Goal: Check status: Check status

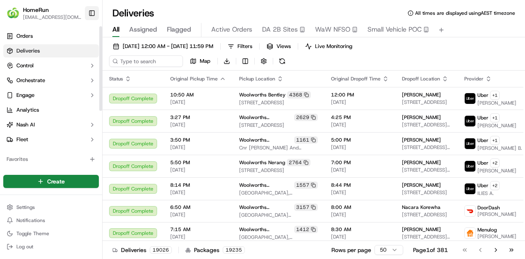
click at [94, 14] on button "Toggle Sidebar" at bounding box center [92, 13] width 14 height 14
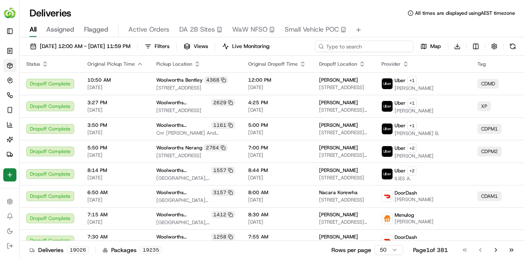
click at [358, 42] on input at bounding box center [364, 46] width 98 height 11
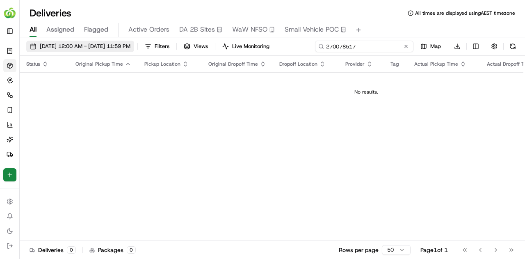
type input "270078517"
click at [84, 45] on span "23/09/2025 12:00 AM - 30/09/2025 11:59 PM" at bounding box center [85, 46] width 91 height 7
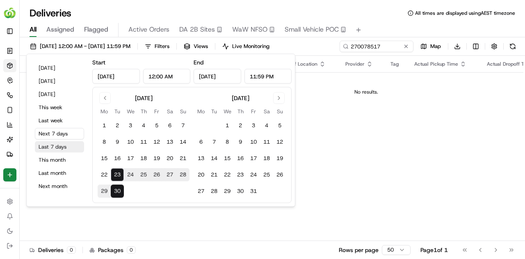
click at [58, 144] on button "Last 7 days" at bounding box center [59, 146] width 49 height 11
type input "Sep 16, 2025"
type input "Sep 23, 2025"
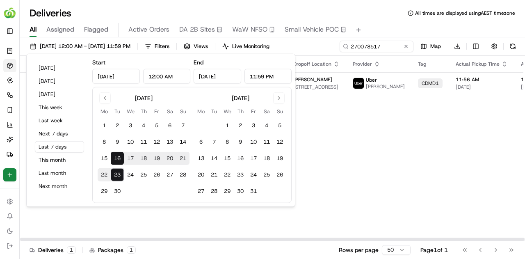
click at [442, 154] on div "Status Original Pickup Time Pickup Location Original Dropoff Time Dropoff Locat…" at bounding box center [380, 148] width 721 height 185
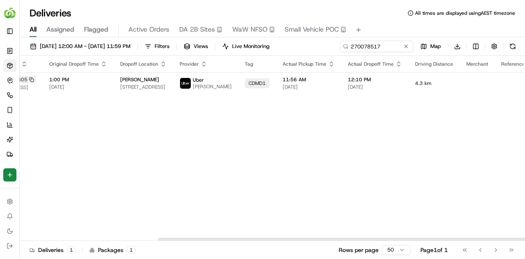
scroll to position [0, 189]
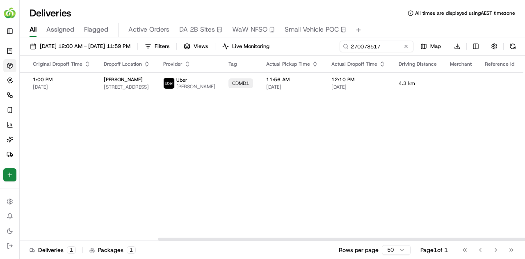
drag, startPoint x: 273, startPoint y: 238, endPoint x: 14, endPoint y: 21, distance: 338.3
click at [452, 240] on div at bounding box center [410, 238] width 504 height 3
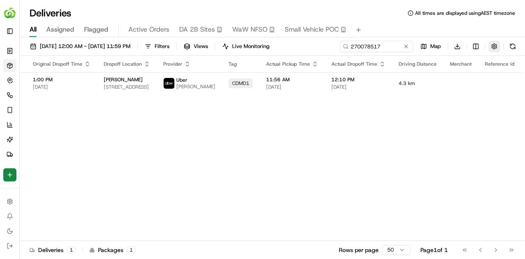
click at [493, 46] on button "button" at bounding box center [493, 46] width 11 height 11
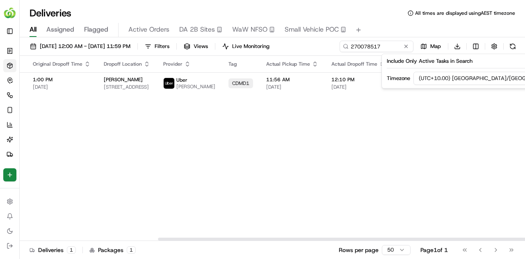
click at [456, 125] on div "Status Original Pickup Time Pickup Location Original Dropoff Time Dropoff Locat…" at bounding box center [190, 148] width 721 height 185
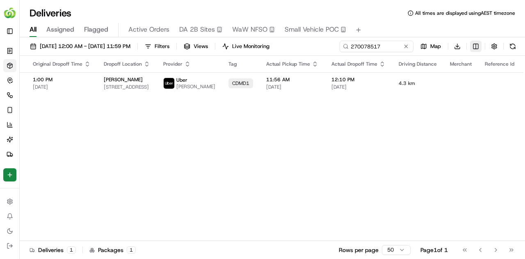
click at [475, 45] on html "HomeRun ali.fararoui@woolworths.com.au Toggle Sidebar Orders Deliveries Control…" at bounding box center [262, 129] width 525 height 259
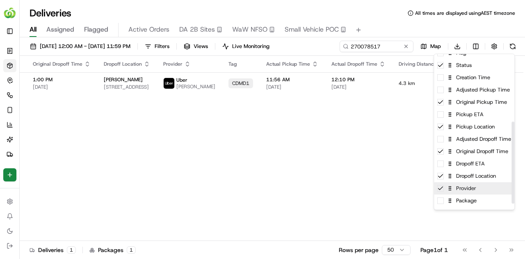
scroll to position [17, 0]
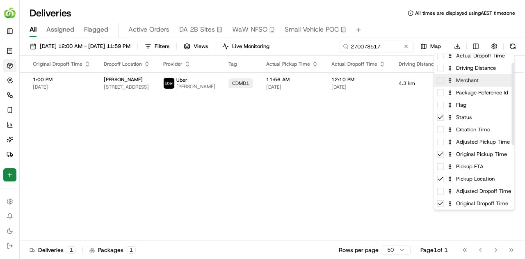
click at [442, 84] on div "Merchant" at bounding box center [474, 80] width 80 height 12
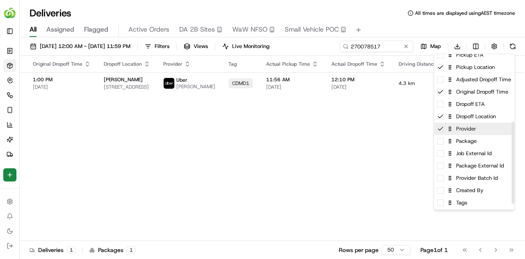
scroll to position [140, 0]
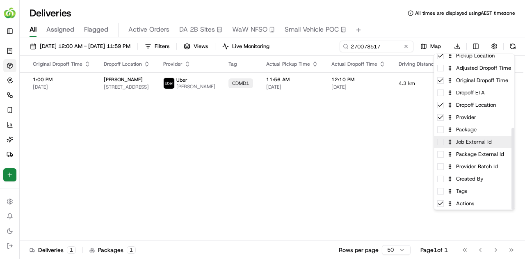
click at [442, 145] on div "Job External Id" at bounding box center [474, 142] width 80 height 12
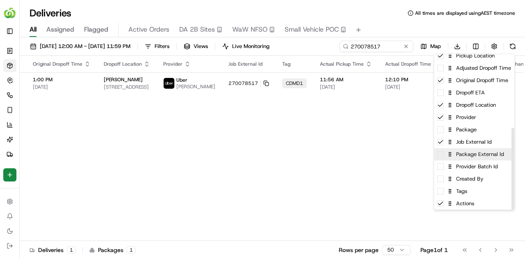
click at [442, 155] on span at bounding box center [440, 154] width 7 height 7
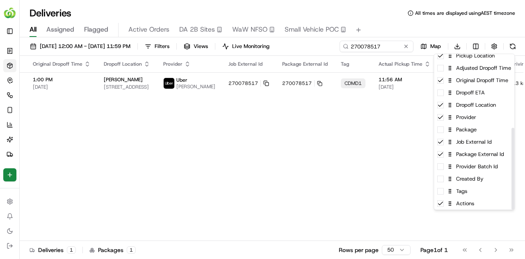
click at [390, 148] on html "HomeRun ali.fararoui@woolworths.com.au Toggle Sidebar Orders Deliveries Control…" at bounding box center [262, 129] width 525 height 259
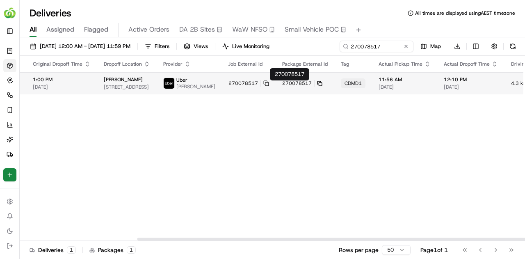
click at [317, 86] on icon at bounding box center [319, 83] width 5 height 5
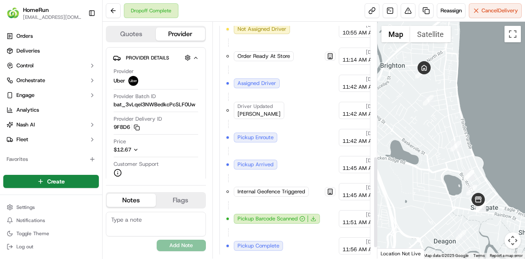
scroll to position [372, 0]
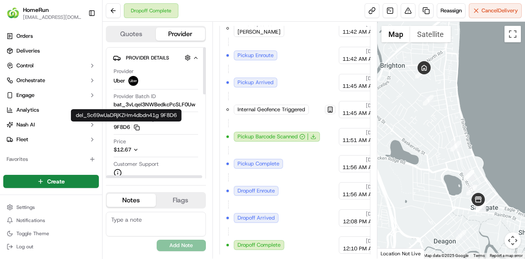
click at [138, 128] on icon "button" at bounding box center [137, 127] width 6 height 6
